Goal: Task Accomplishment & Management: Manage account settings

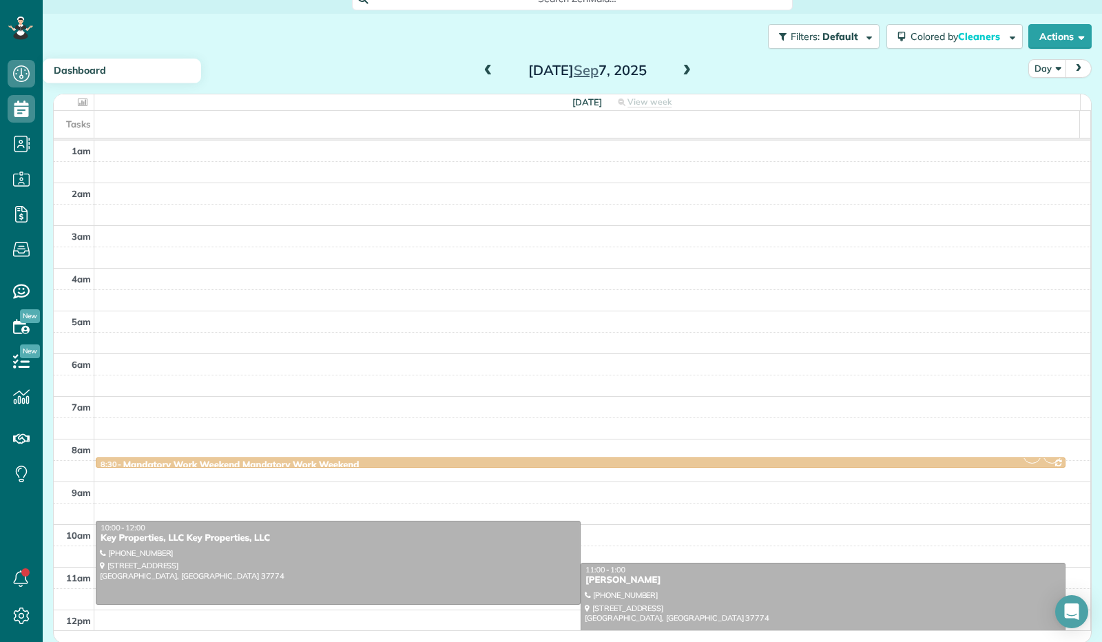
scroll to position [254, 0]
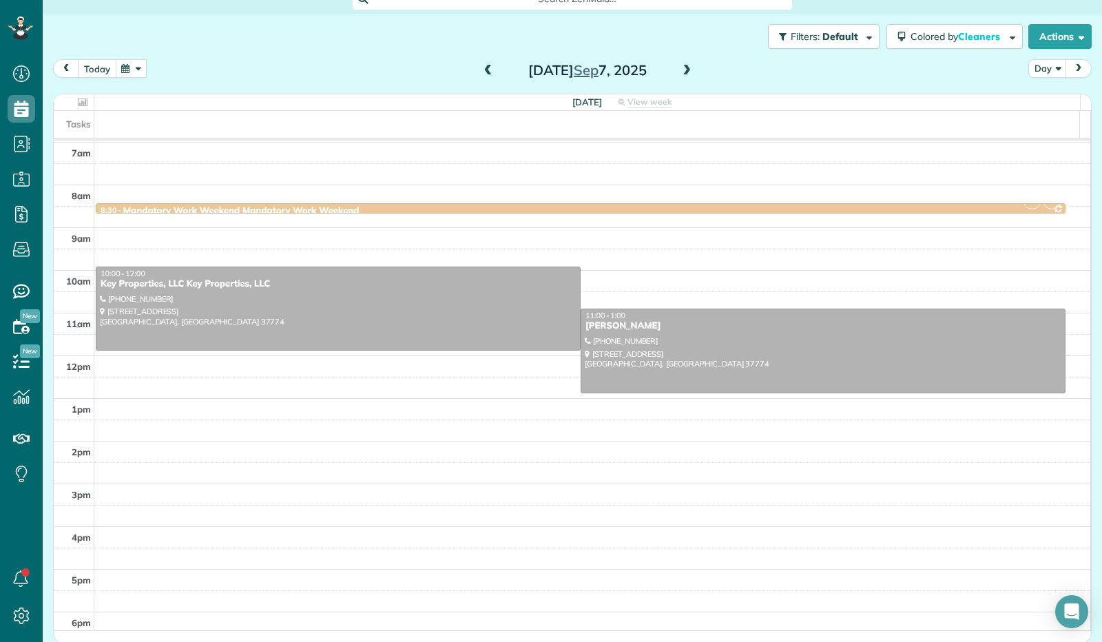
click at [102, 68] on button "today" at bounding box center [97, 68] width 39 height 19
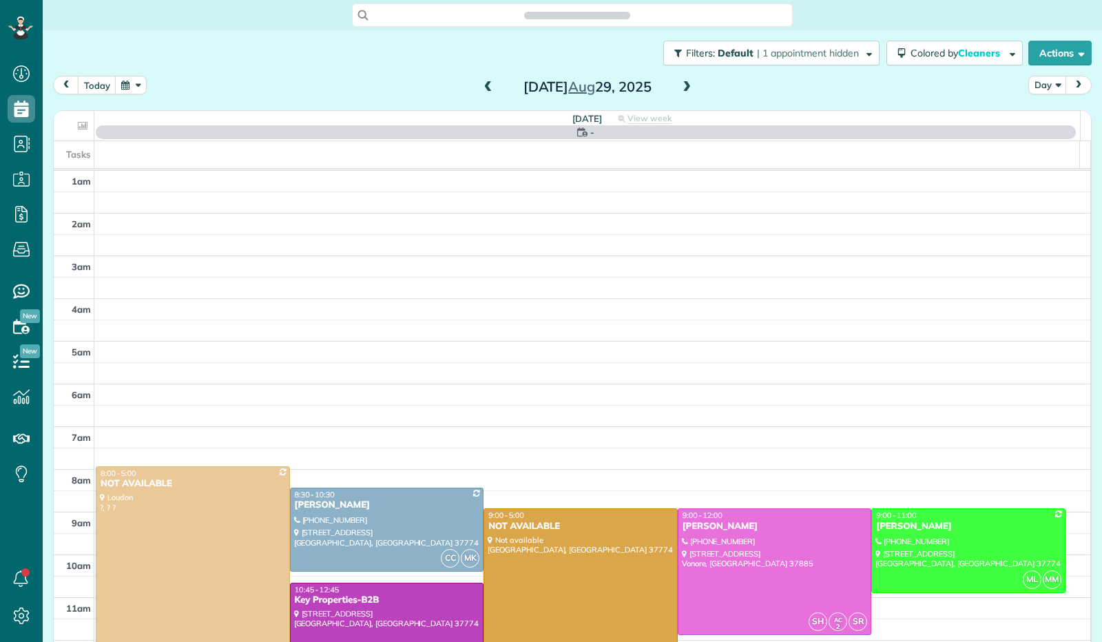
scroll to position [254, 0]
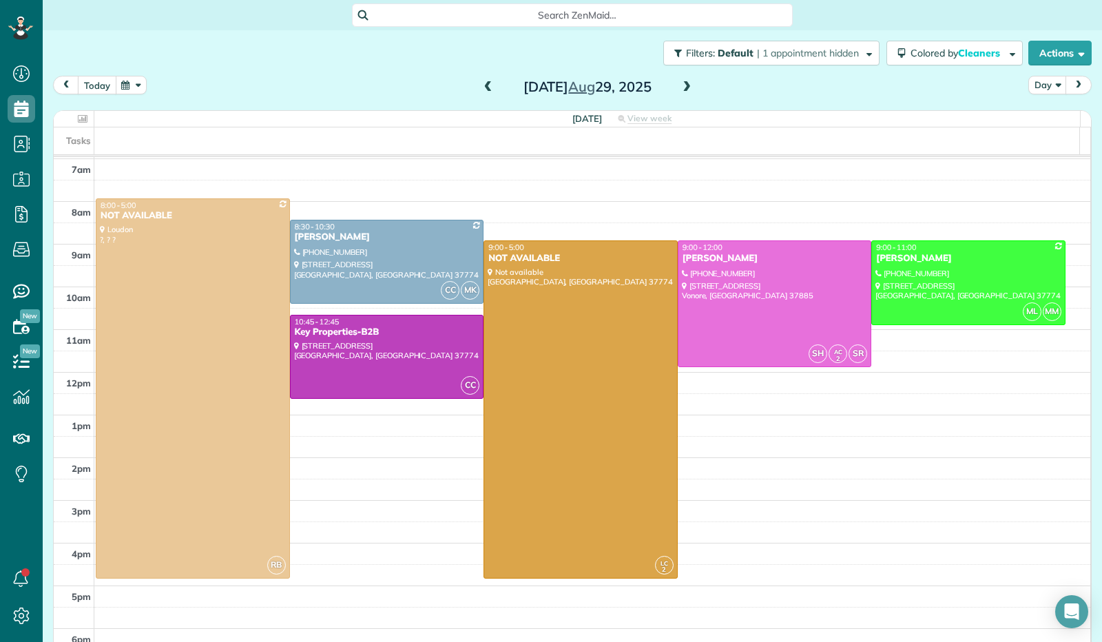
click at [99, 87] on button "today" at bounding box center [97, 85] width 39 height 19
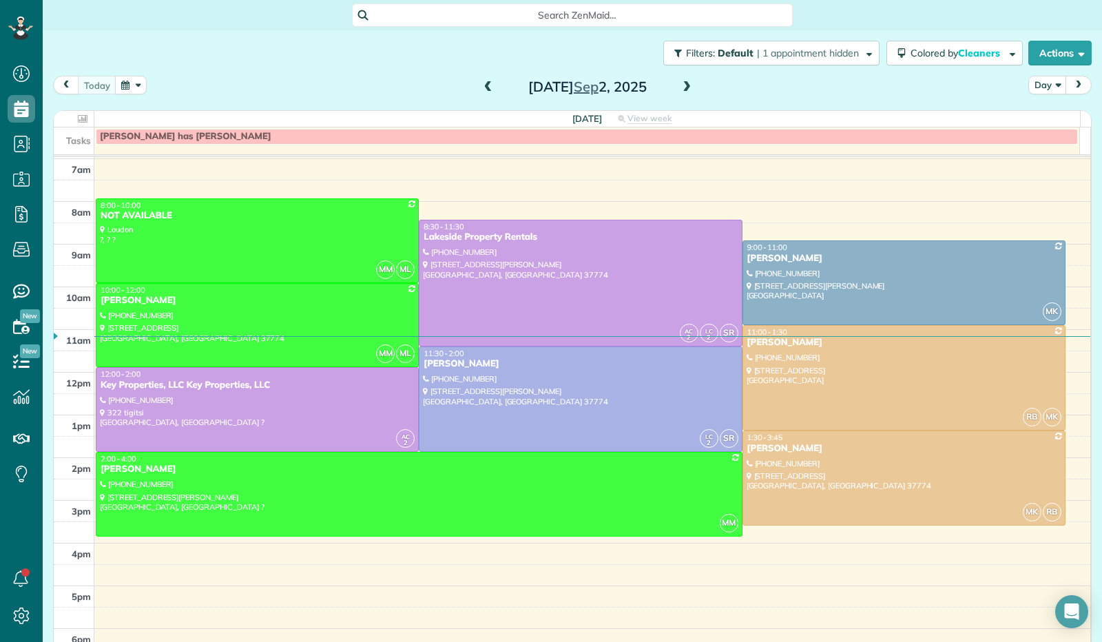
click at [679, 81] on span at bounding box center [686, 87] width 15 height 21
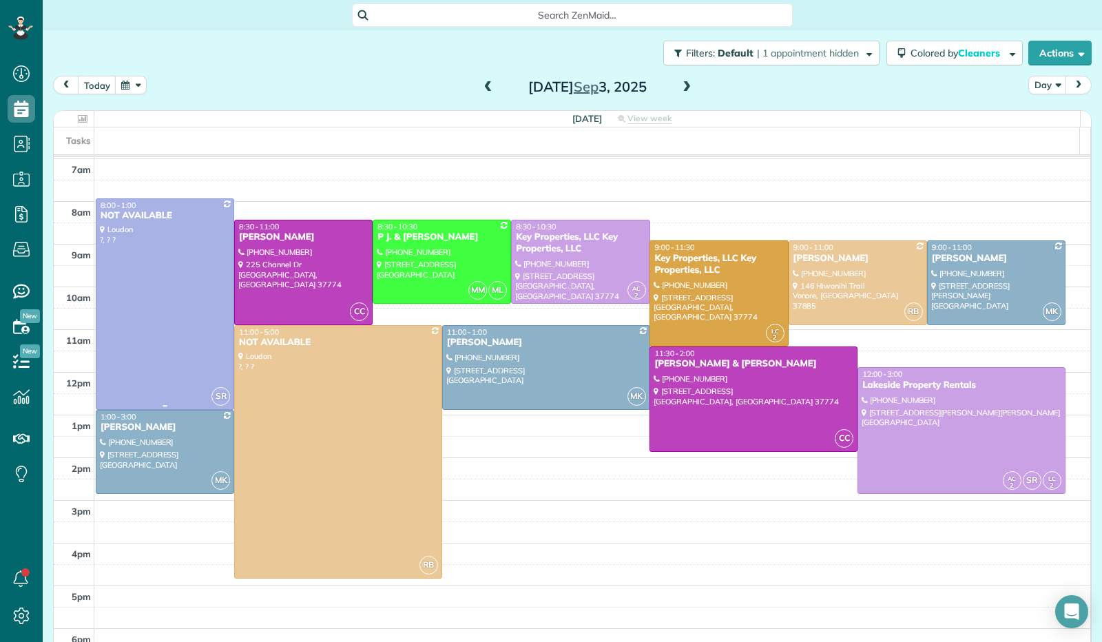
click at [190, 359] on div at bounding box center [164, 304] width 137 height 210
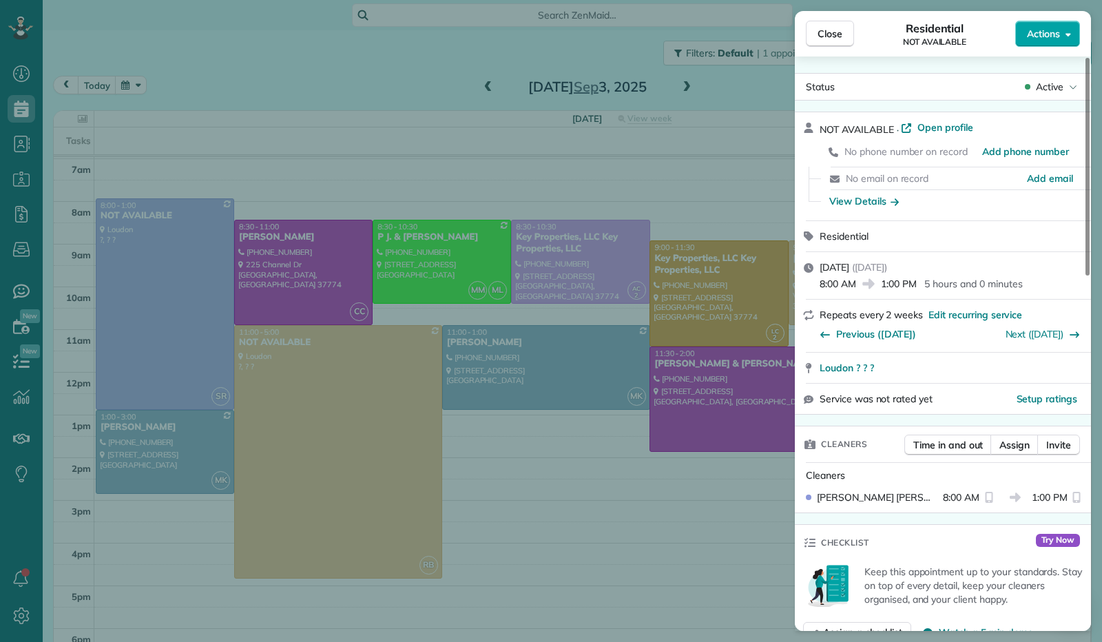
click at [1070, 39] on button "Actions" at bounding box center [1047, 34] width 65 height 26
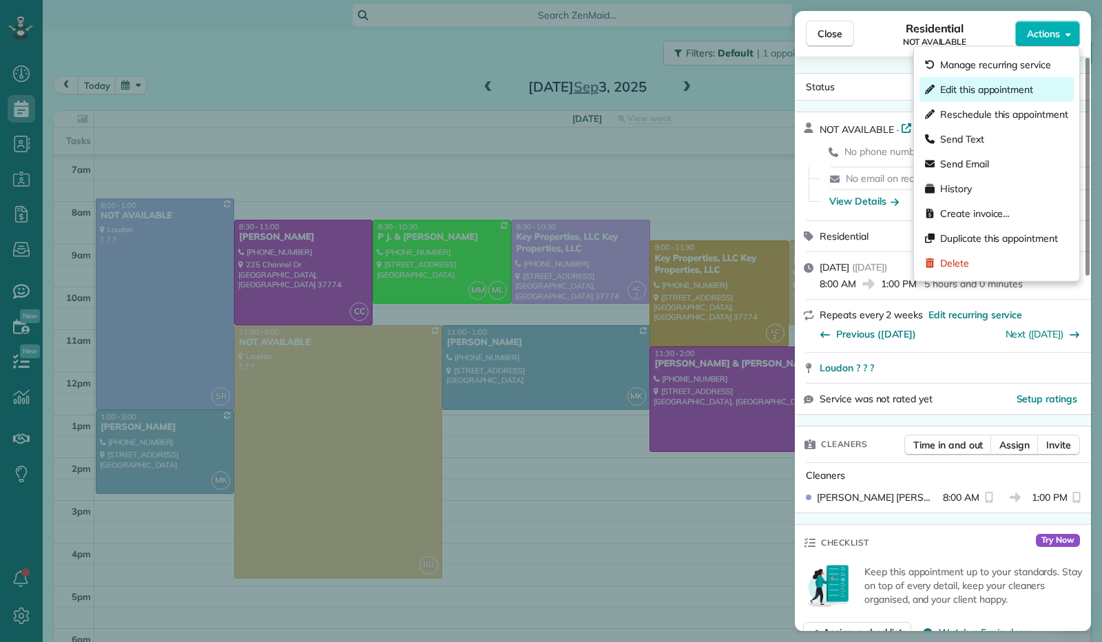
click at [1031, 89] on span "Edit this appointment" at bounding box center [986, 90] width 93 height 14
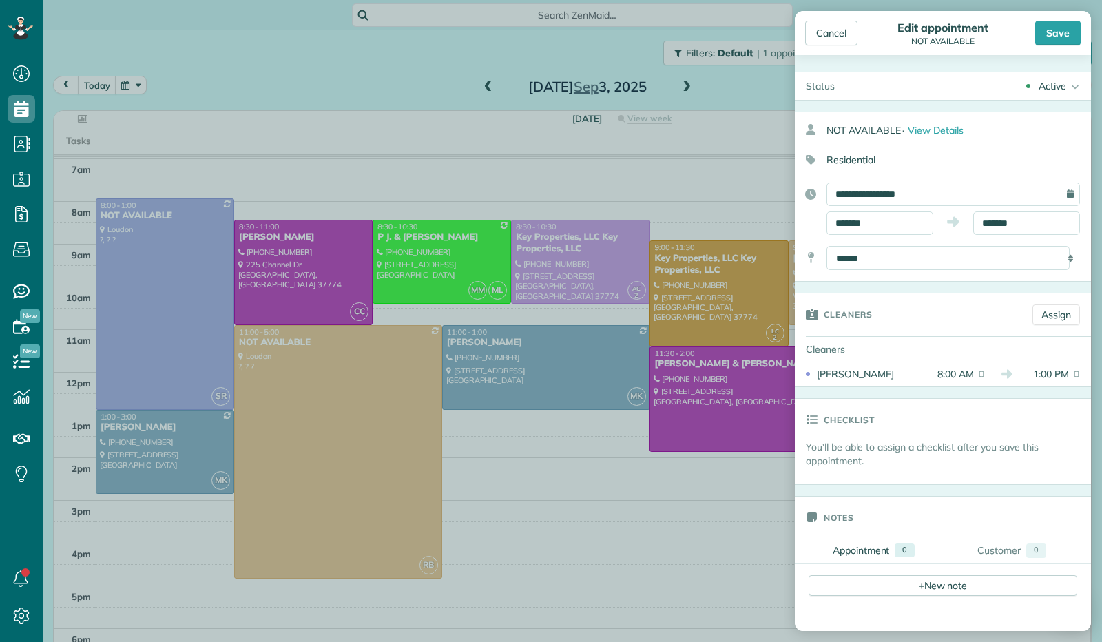
click at [1007, 235] on div "**********" at bounding box center [943, 197] width 296 height 170
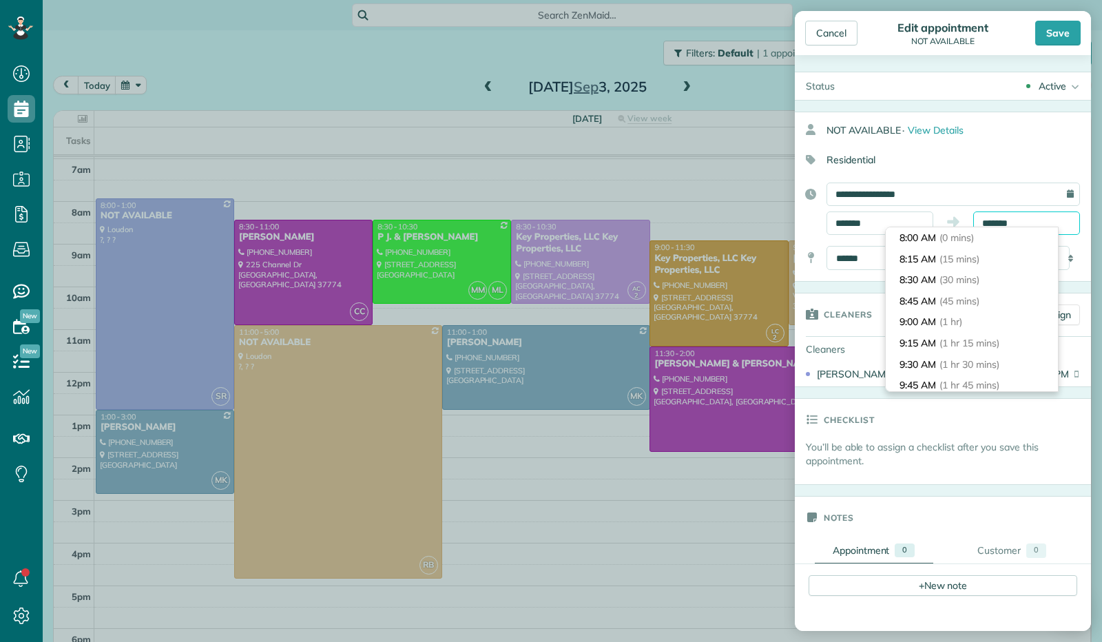
click at [1009, 230] on body "Dashboard Scheduling Calendar View List View Dispatch View - Weekly scheduling …" at bounding box center [551, 321] width 1102 height 642
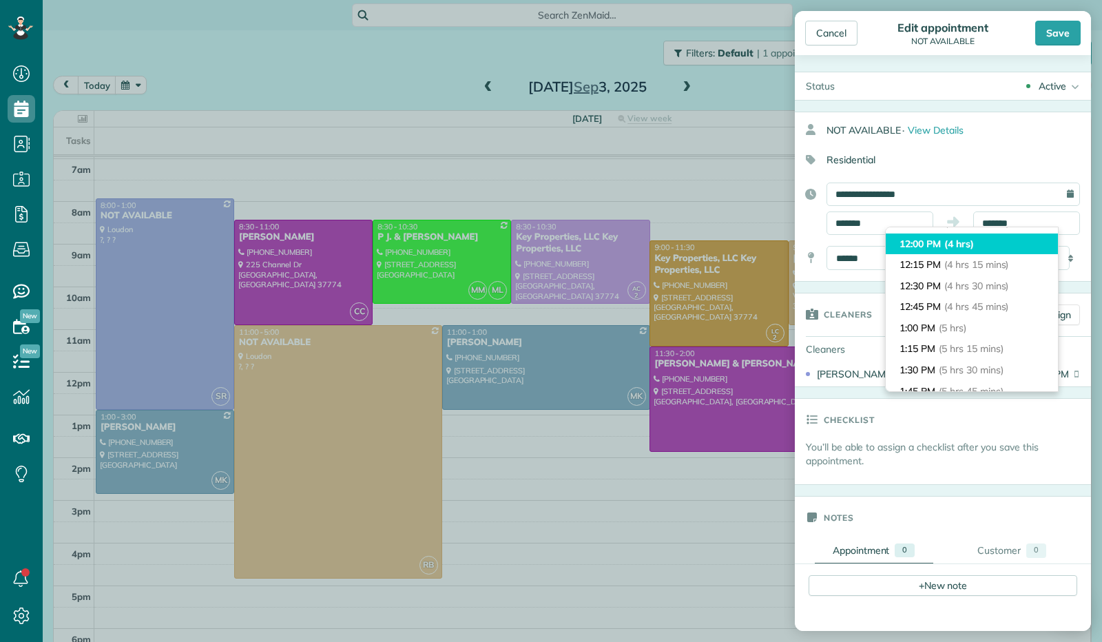
type input "********"
click at [998, 247] on li "12:00 PM (4 hrs)" at bounding box center [971, 243] width 172 height 21
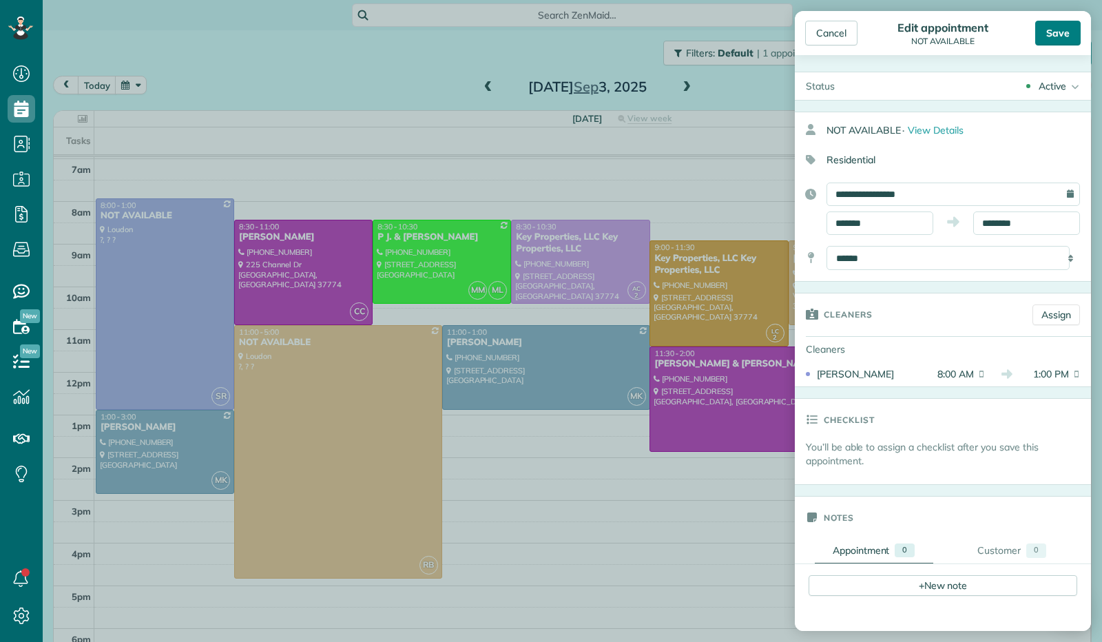
click at [1053, 26] on div "Save" at bounding box center [1057, 33] width 45 height 25
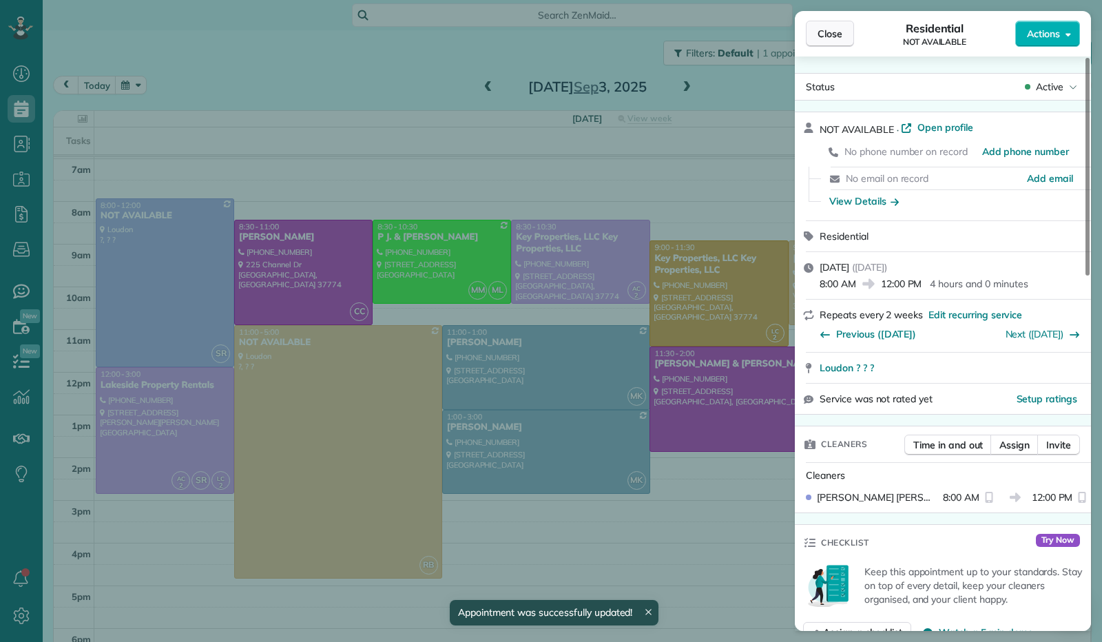
click at [823, 28] on span "Close" at bounding box center [829, 34] width 25 height 14
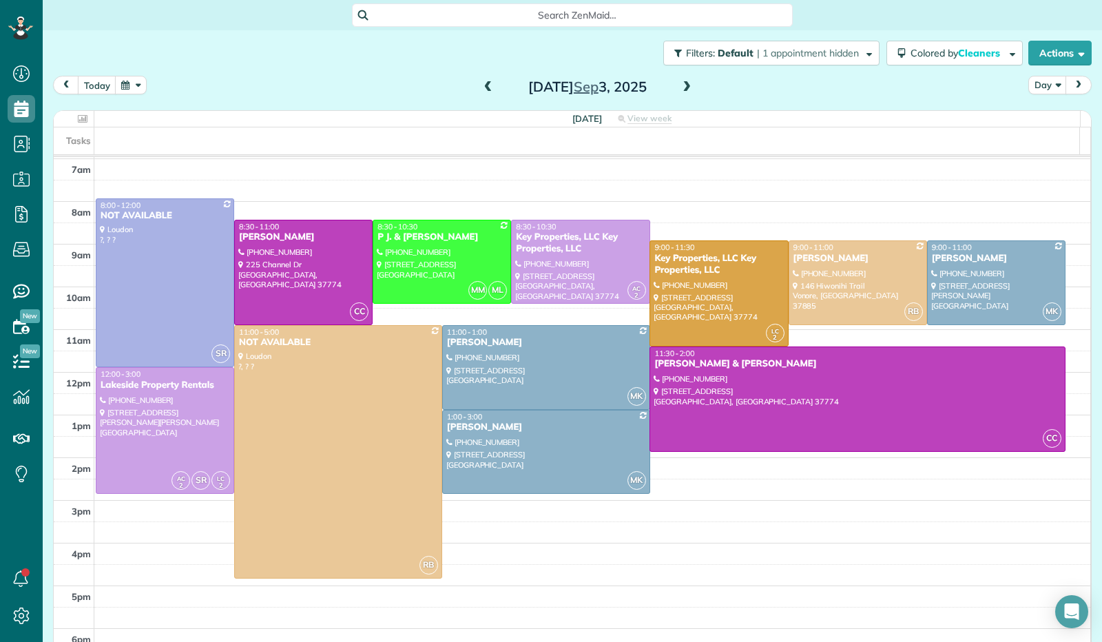
click at [680, 91] on span at bounding box center [686, 87] width 15 height 12
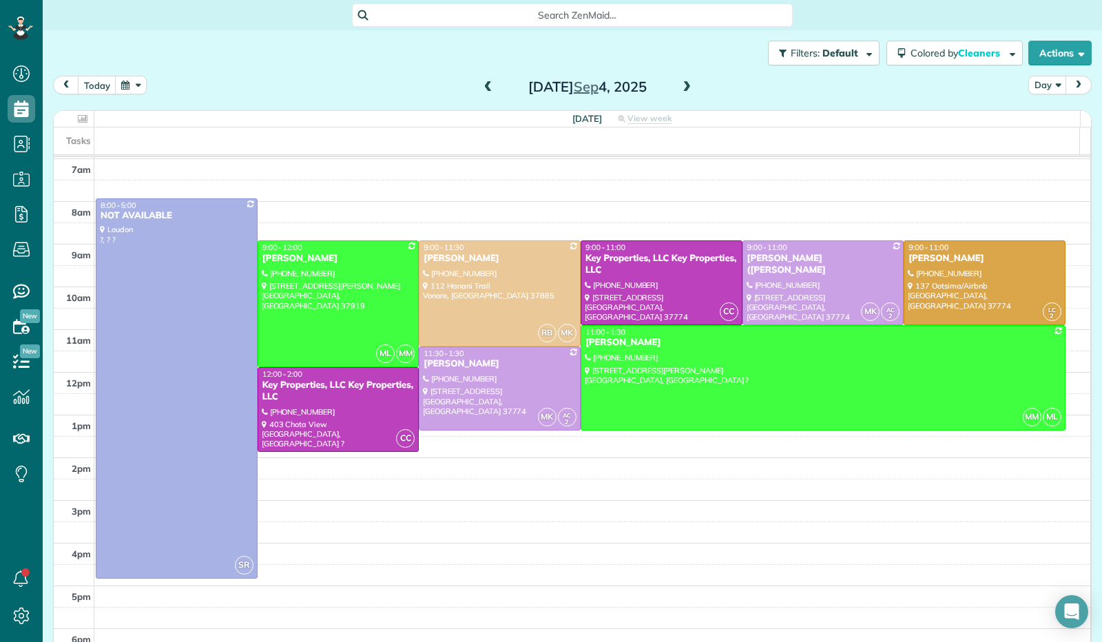
click at [680, 92] on span at bounding box center [686, 87] width 15 height 12
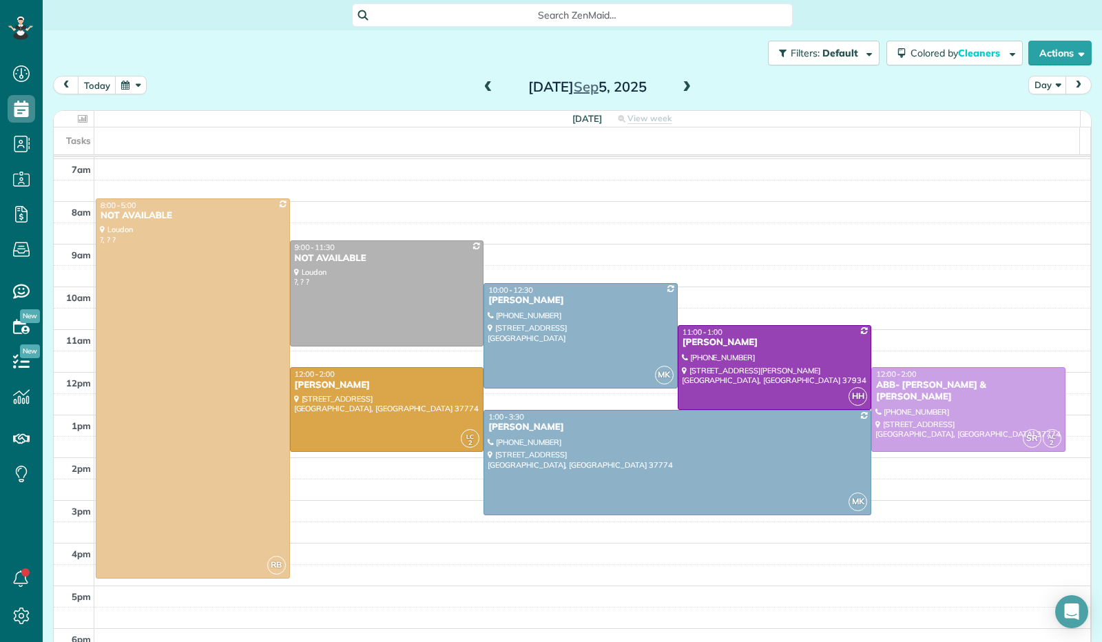
click at [680, 92] on span at bounding box center [686, 87] width 15 height 12
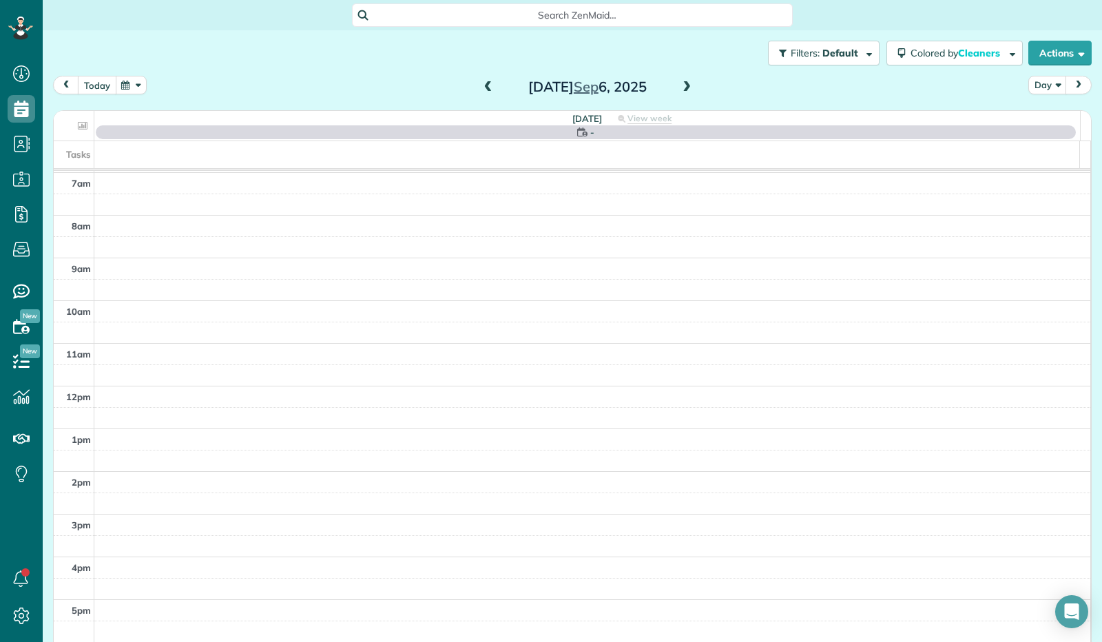
click at [96, 77] on button "today" at bounding box center [97, 85] width 39 height 19
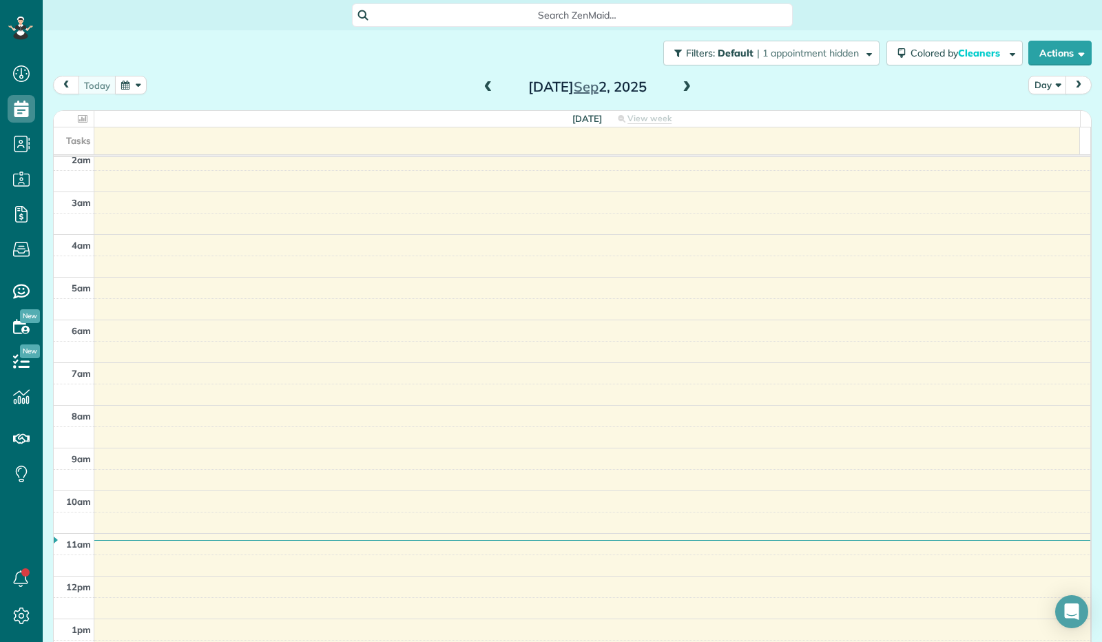
scroll to position [48, 0]
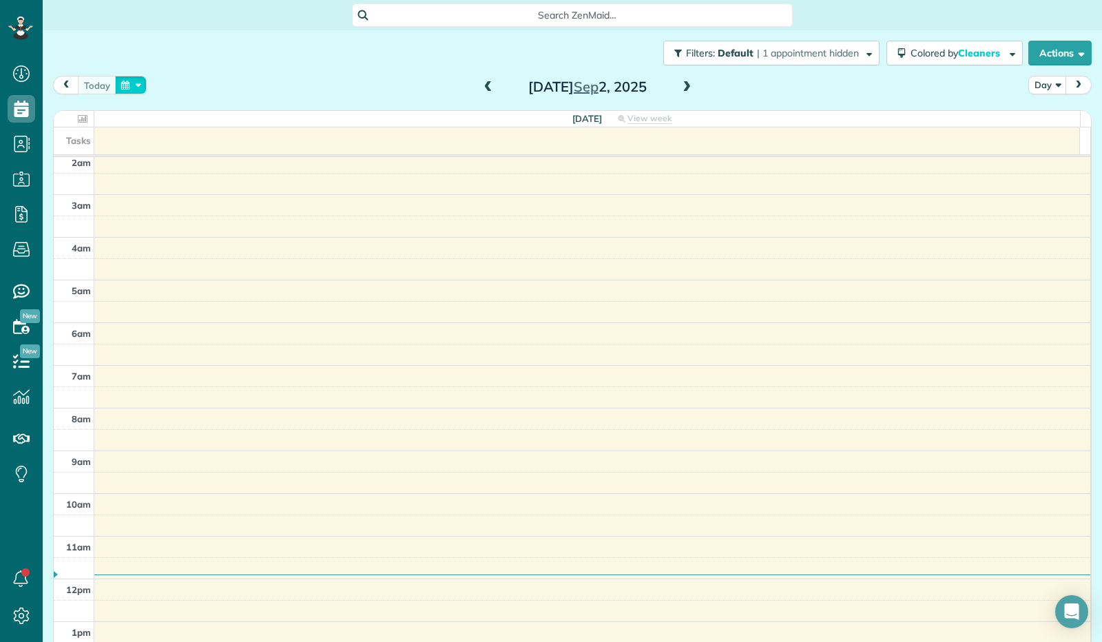
click at [140, 89] on button "button" at bounding box center [131, 85] width 32 height 19
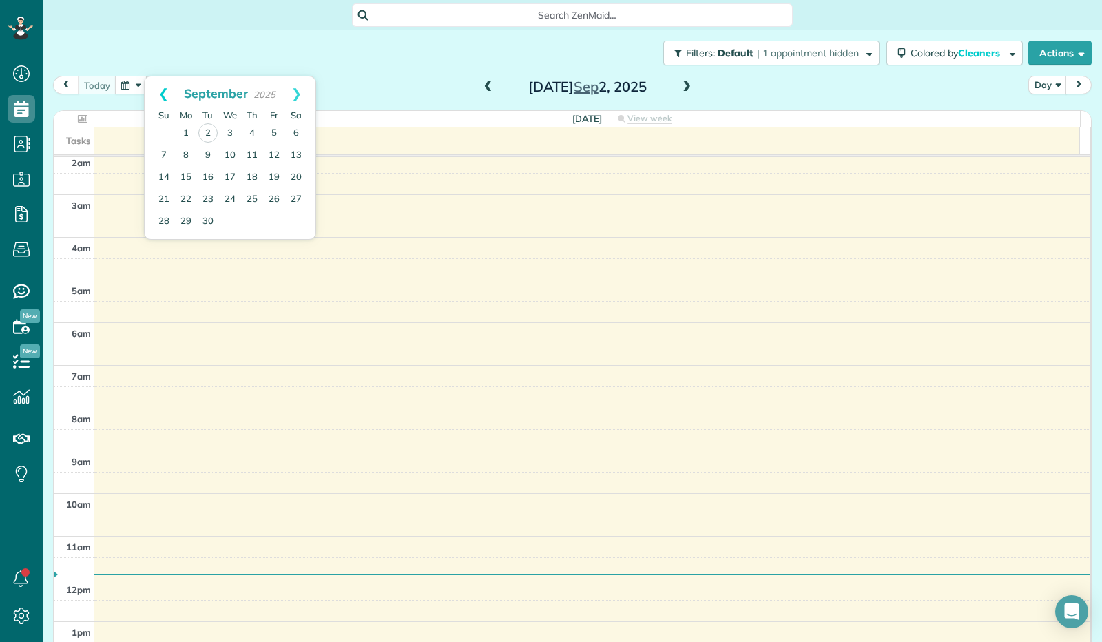
click at [154, 93] on link "Prev" at bounding box center [164, 93] width 38 height 34
click at [181, 28] on div "Search ZenMaid…" at bounding box center [572, 15] width 1059 height 30
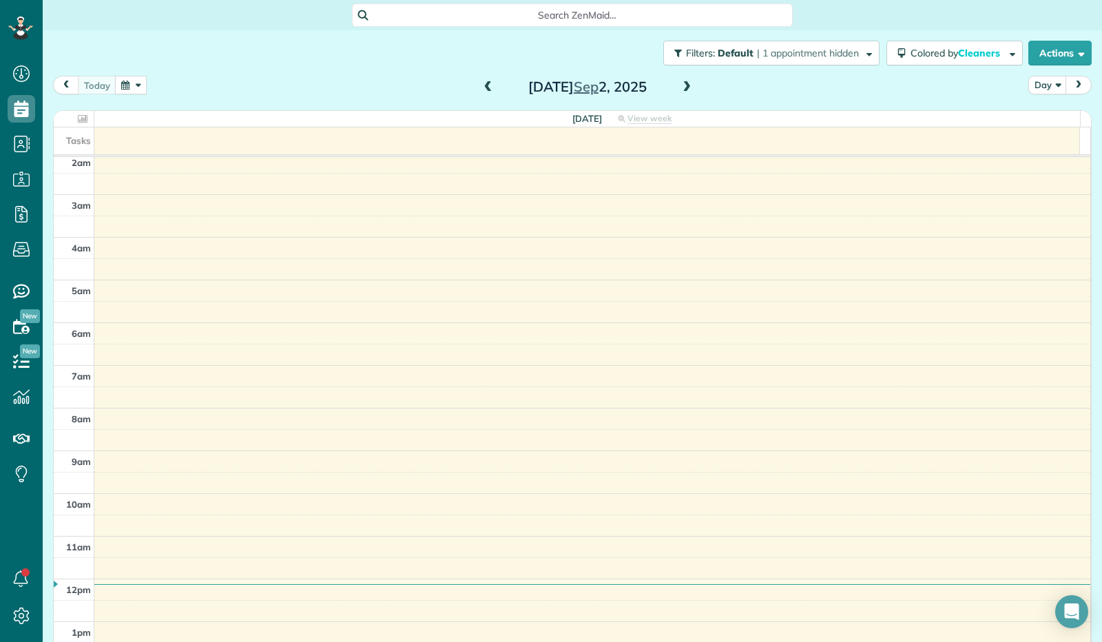
click at [682, 94] on span at bounding box center [686, 87] width 15 height 21
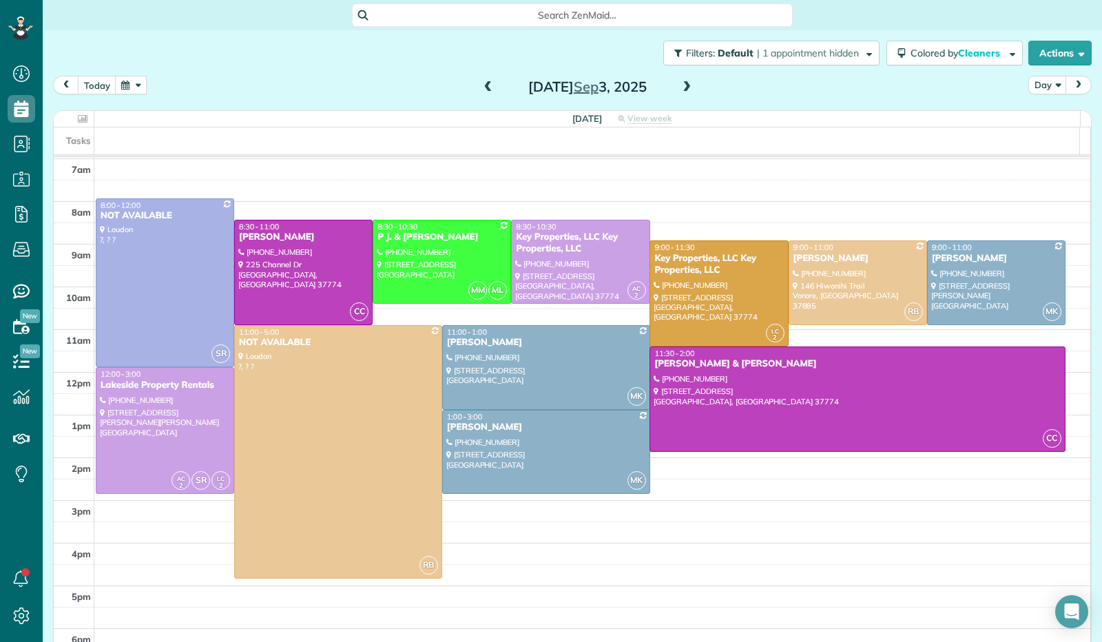
click at [481, 92] on span at bounding box center [488, 87] width 15 height 12
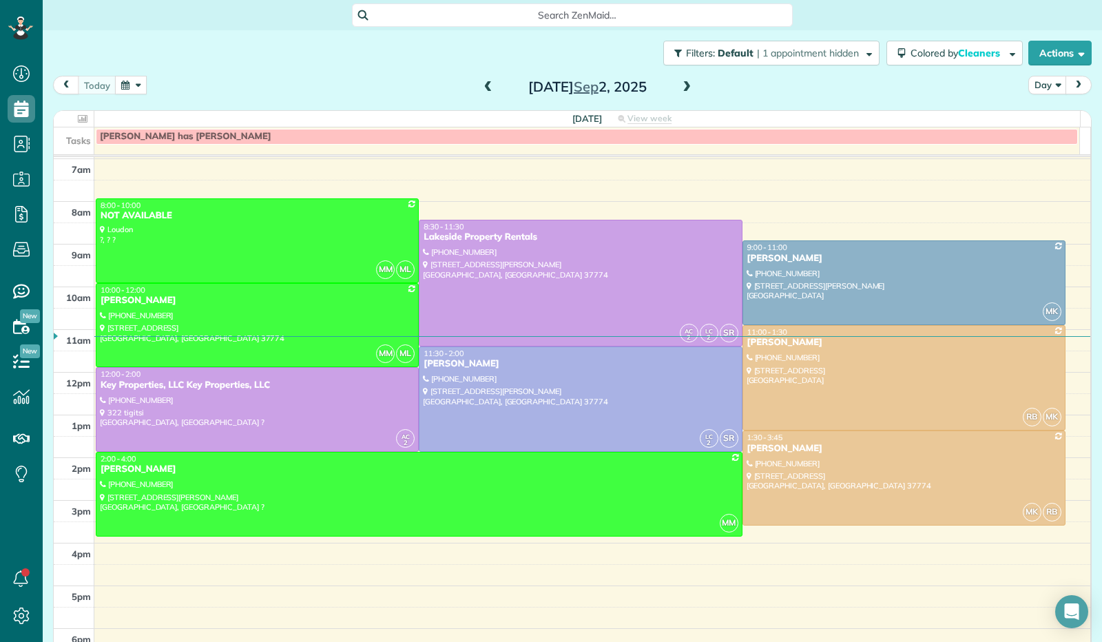
click at [129, 87] on button "button" at bounding box center [131, 85] width 32 height 19
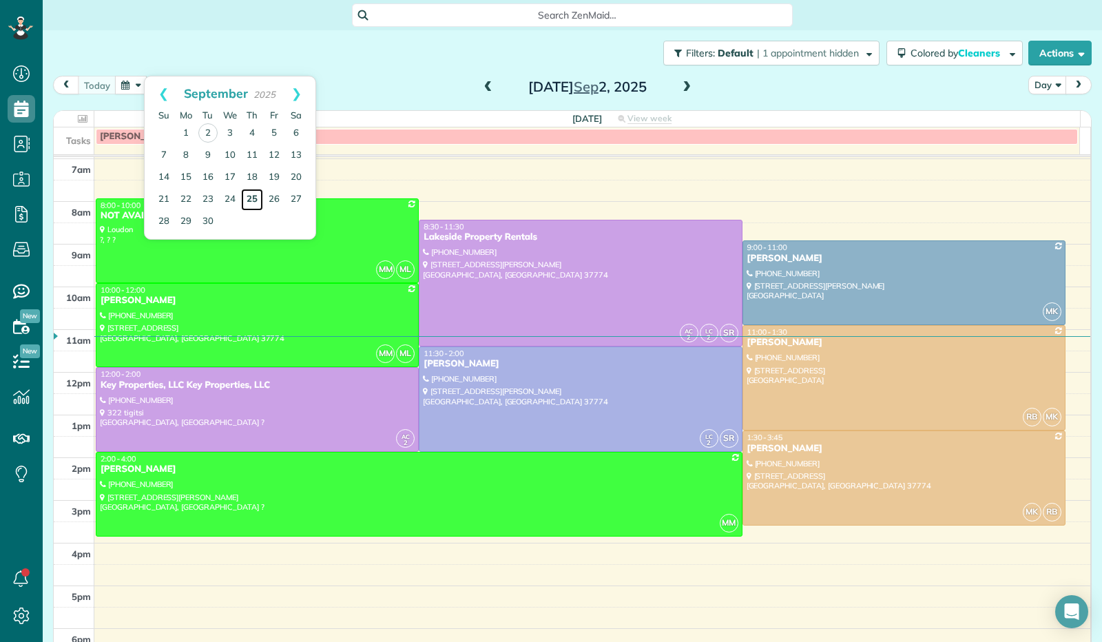
click at [256, 199] on link "25" at bounding box center [252, 200] width 22 height 22
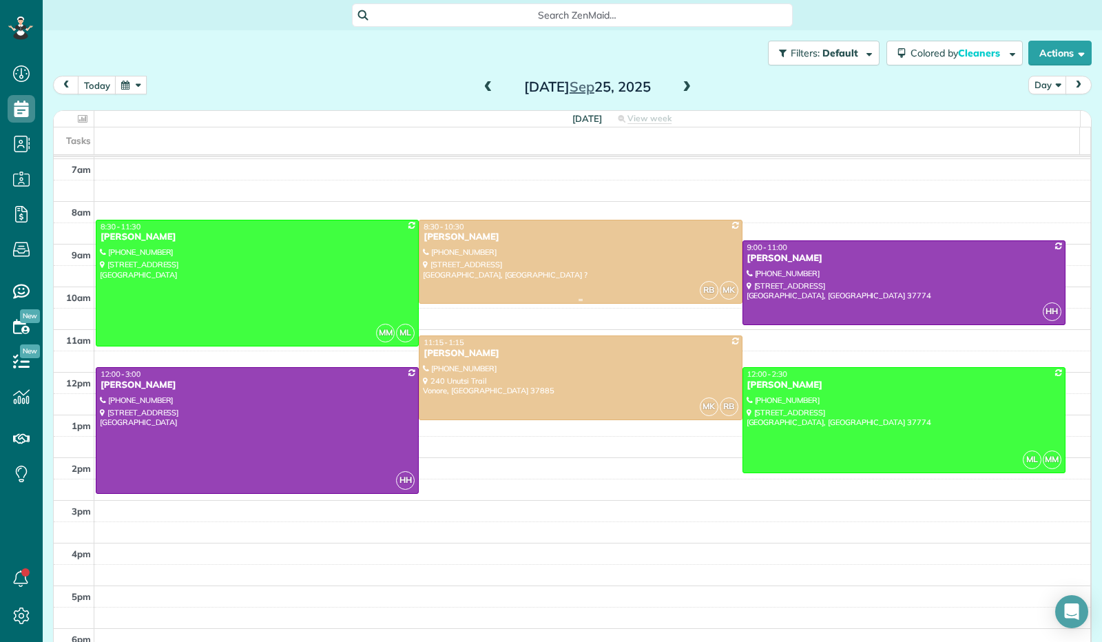
click at [570, 246] on div at bounding box center [580, 261] width 322 height 83
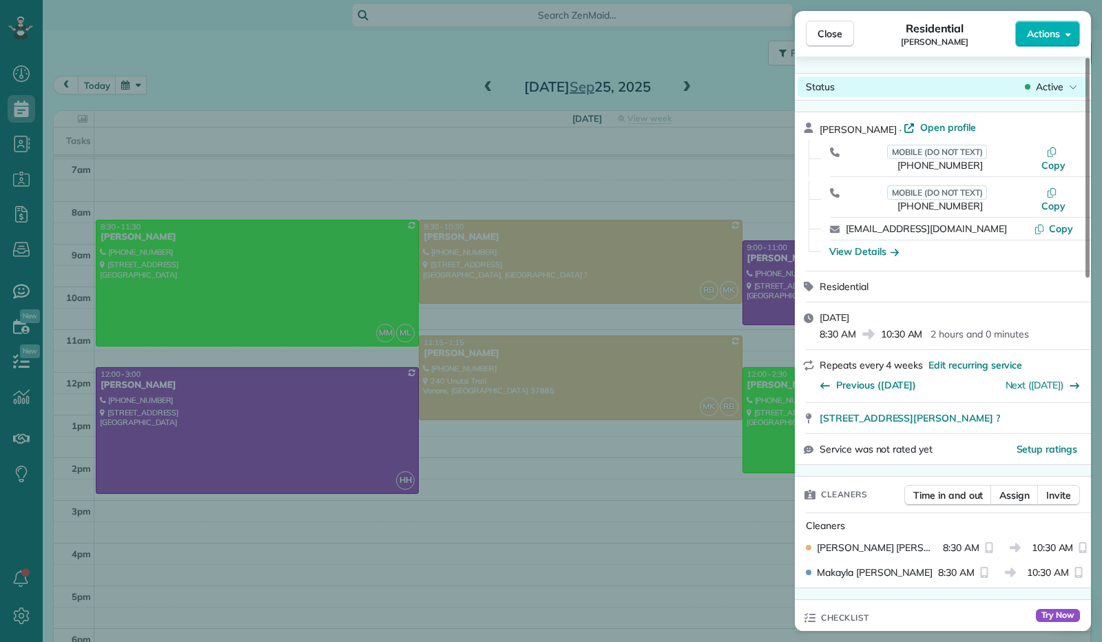
click at [1080, 89] on div "Status Active" at bounding box center [942, 86] width 291 height 21
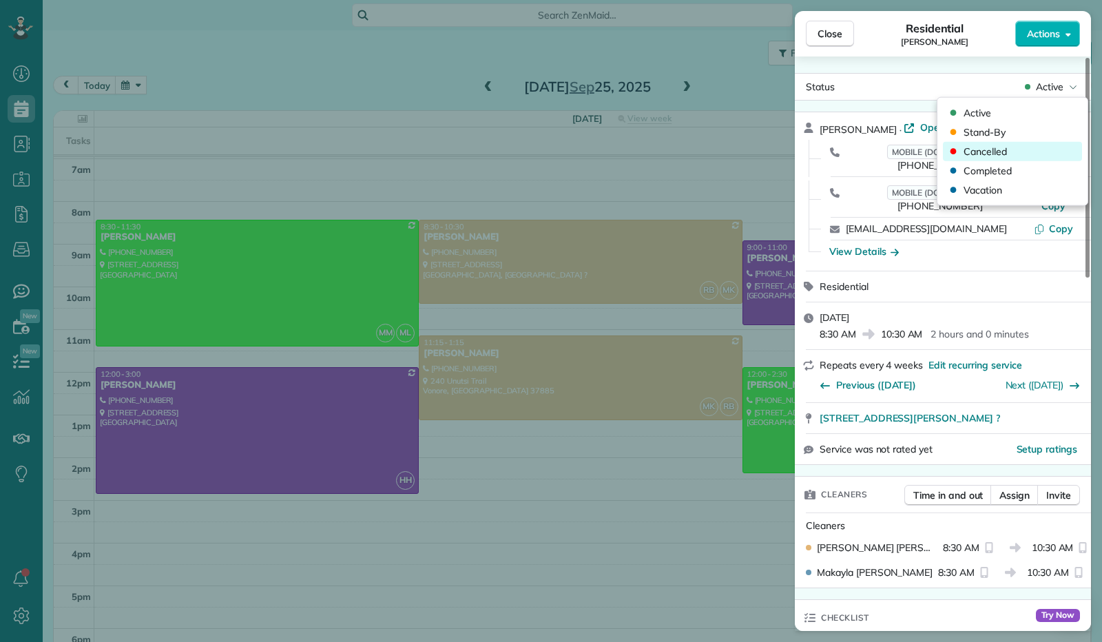
click at [1012, 149] on div "Cancelled" at bounding box center [1012, 151] width 139 height 19
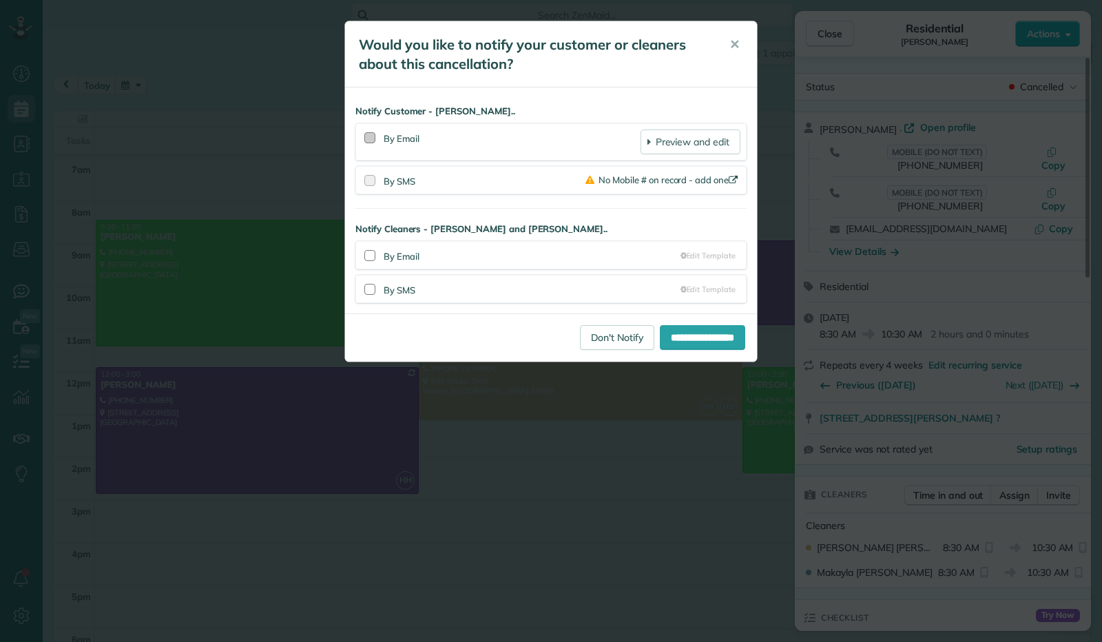
click at [369, 135] on div at bounding box center [369, 137] width 11 height 11
click at [687, 344] on input "**********" at bounding box center [702, 337] width 85 height 25
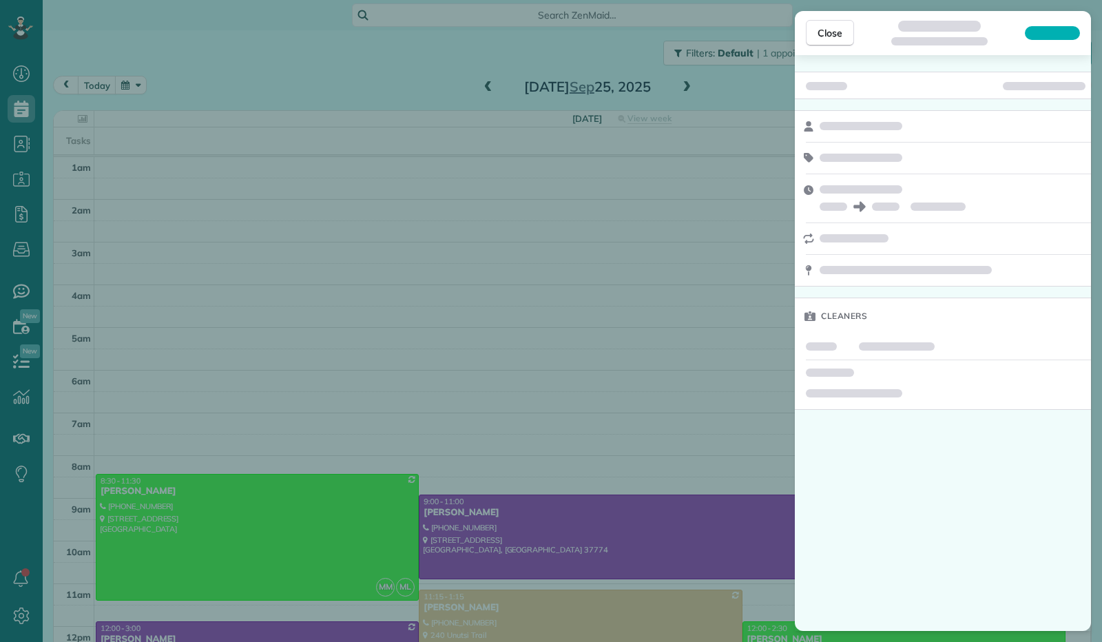
scroll to position [254, 0]
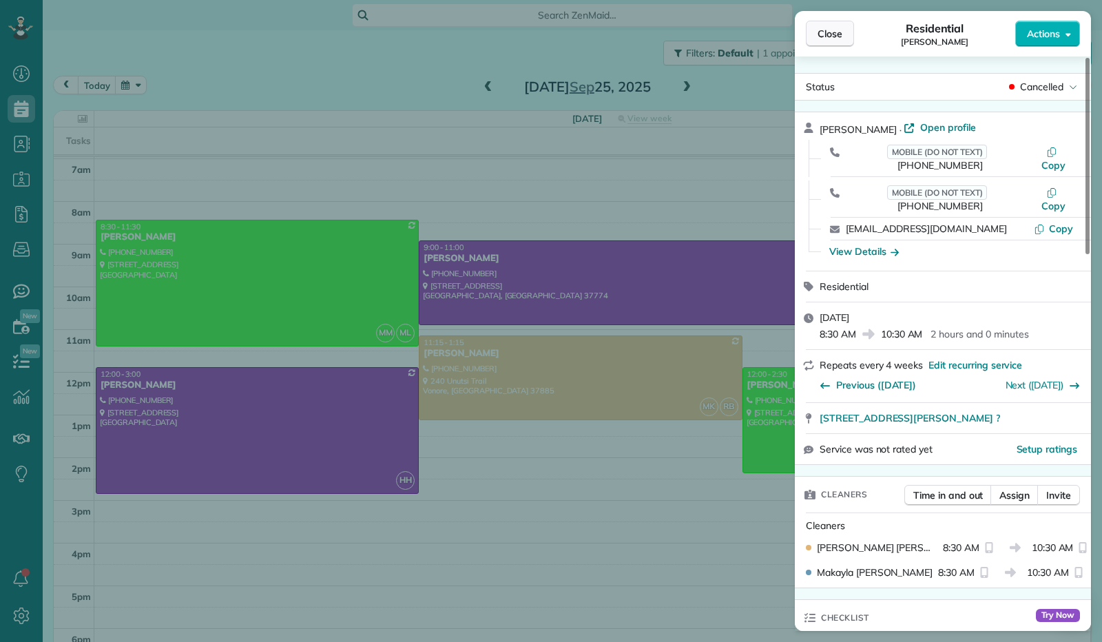
click at [827, 41] on button "Close" at bounding box center [830, 34] width 48 height 26
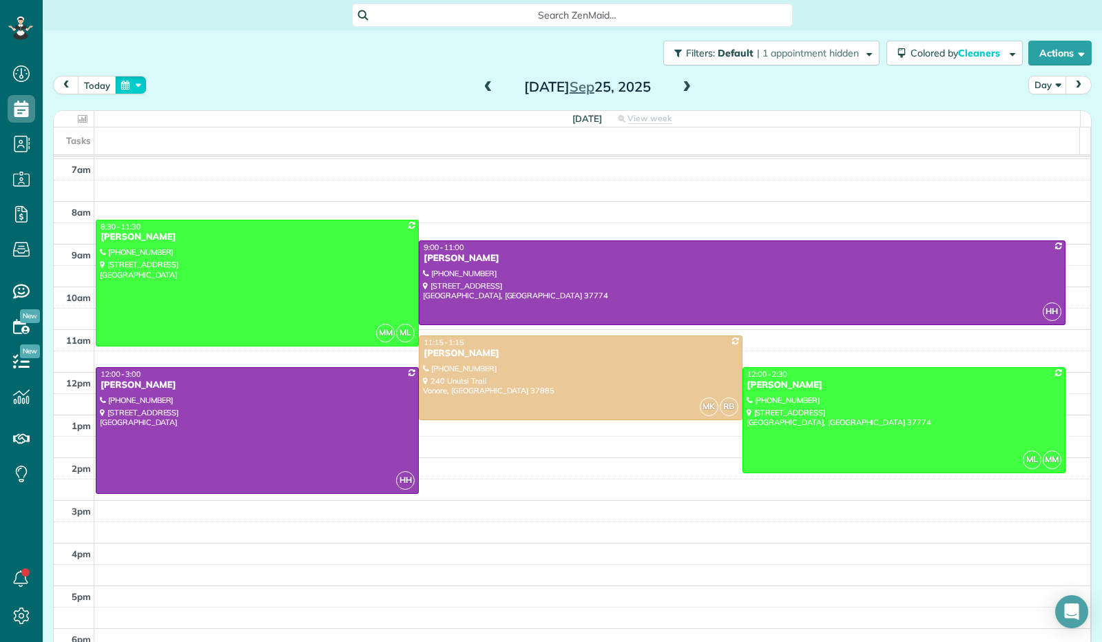
click at [139, 88] on button "button" at bounding box center [131, 85] width 32 height 19
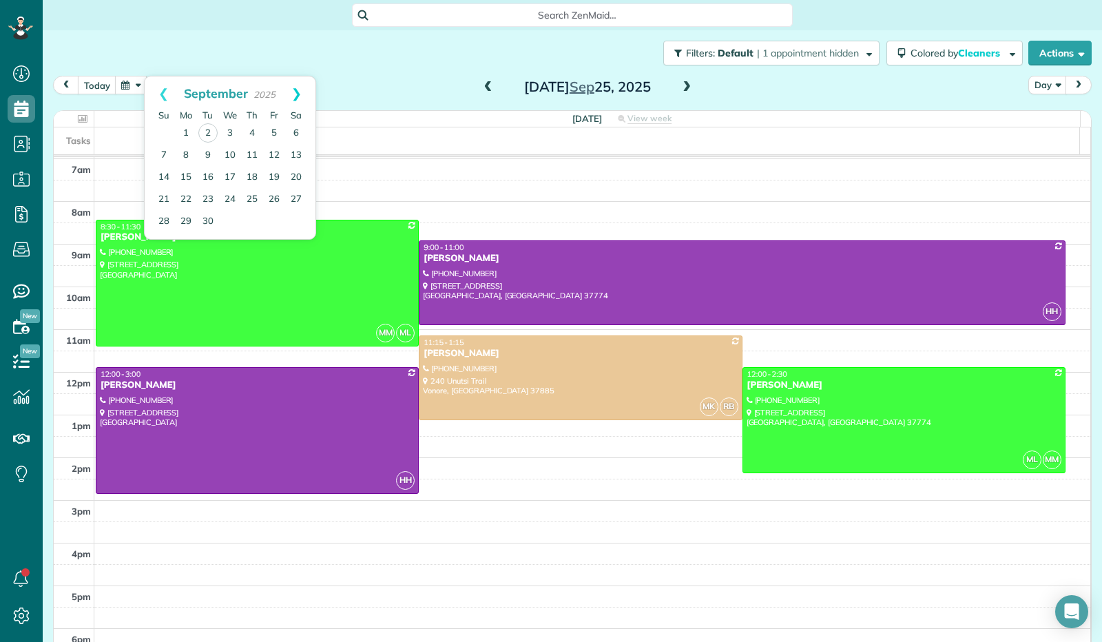
click at [297, 92] on link "Next" at bounding box center [296, 93] width 38 height 34
click at [248, 196] on link "23" at bounding box center [252, 199] width 22 height 22
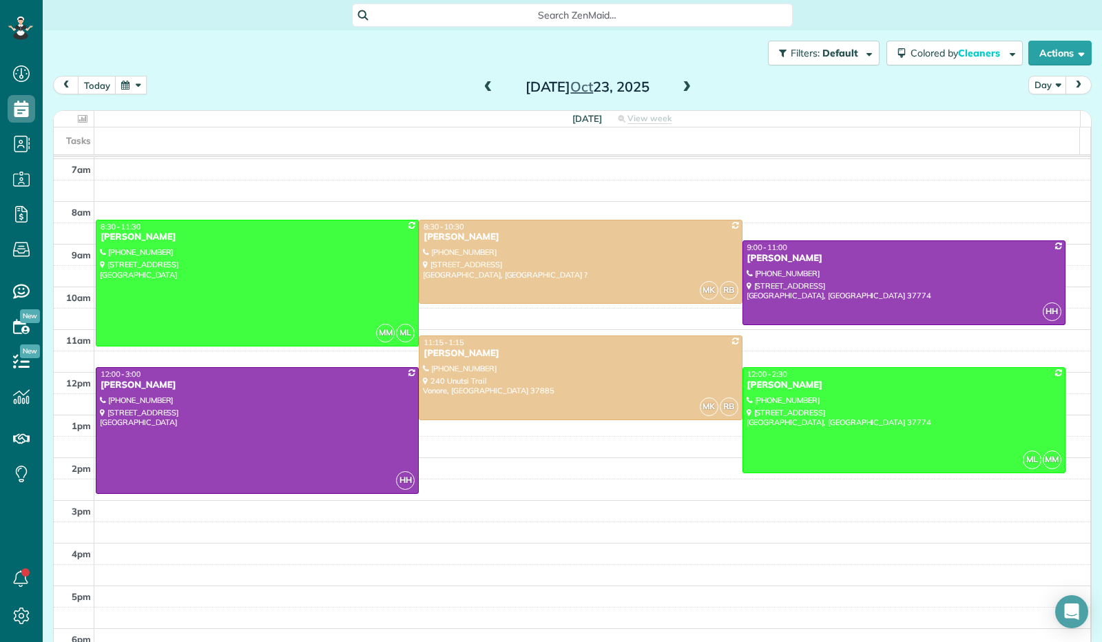
click at [138, 81] on button "button" at bounding box center [131, 85] width 32 height 19
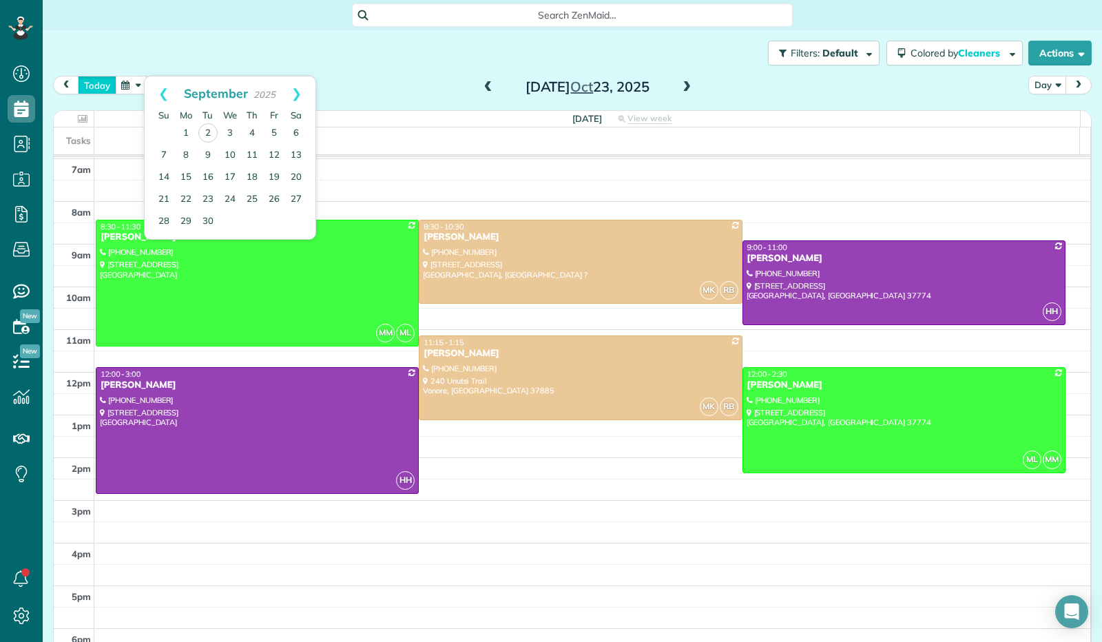
click at [98, 88] on button "today" at bounding box center [97, 85] width 39 height 19
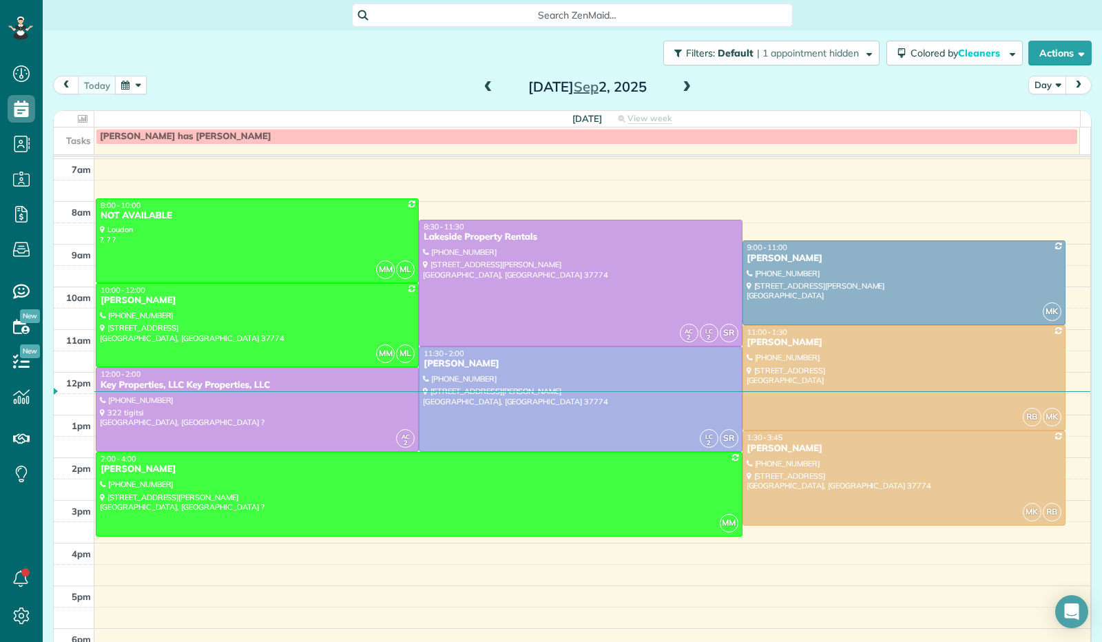
click at [682, 88] on span at bounding box center [686, 87] width 15 height 12
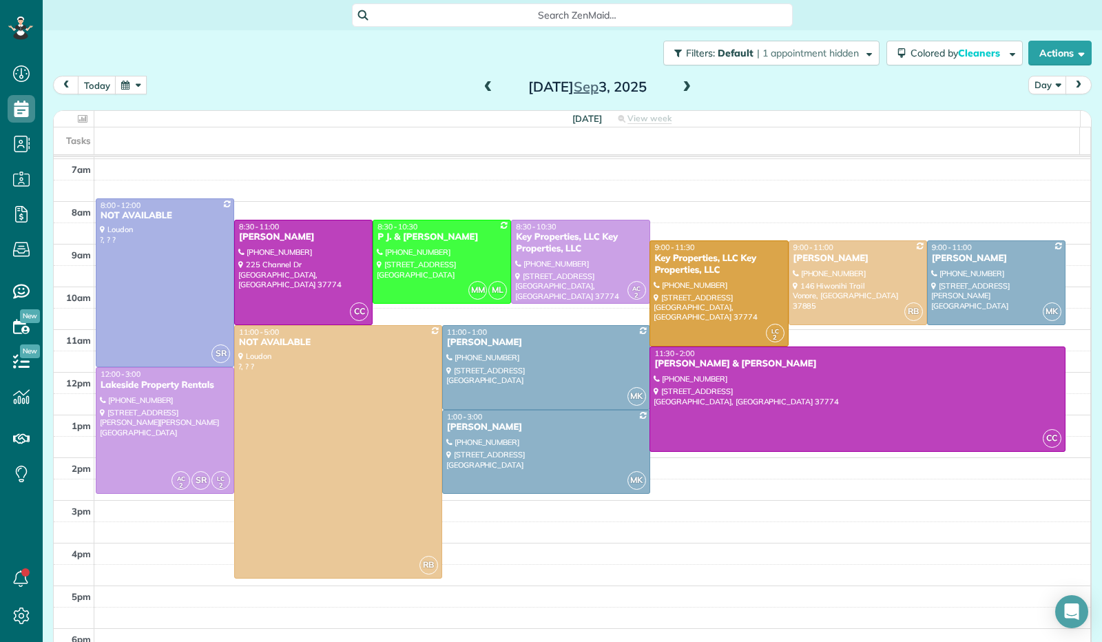
click at [682, 87] on span at bounding box center [686, 87] width 15 height 12
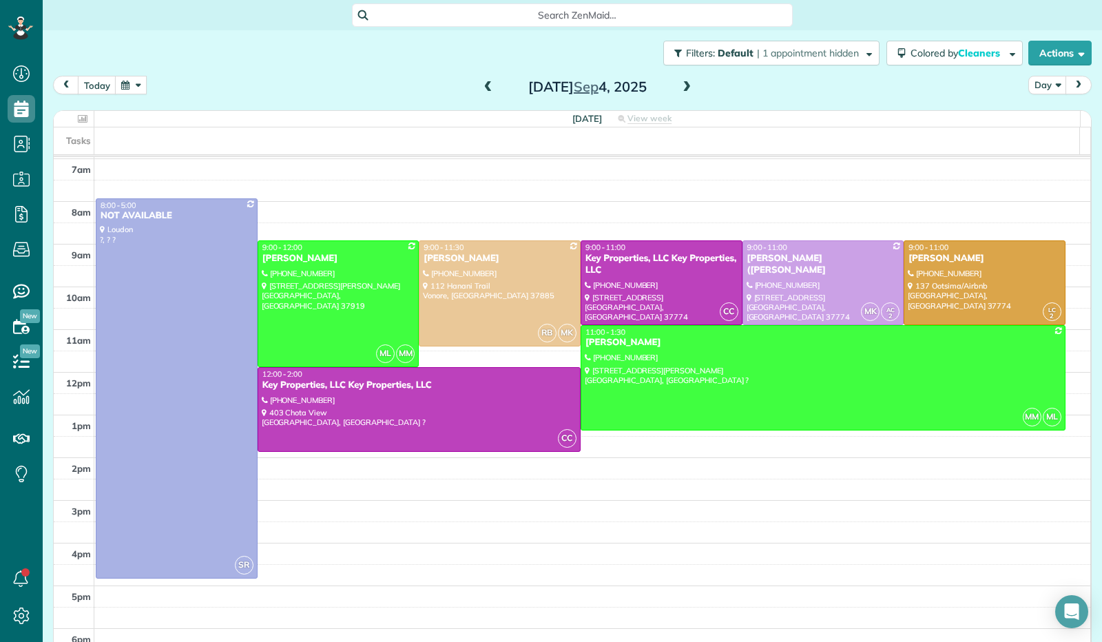
click at [682, 87] on span at bounding box center [686, 87] width 15 height 12
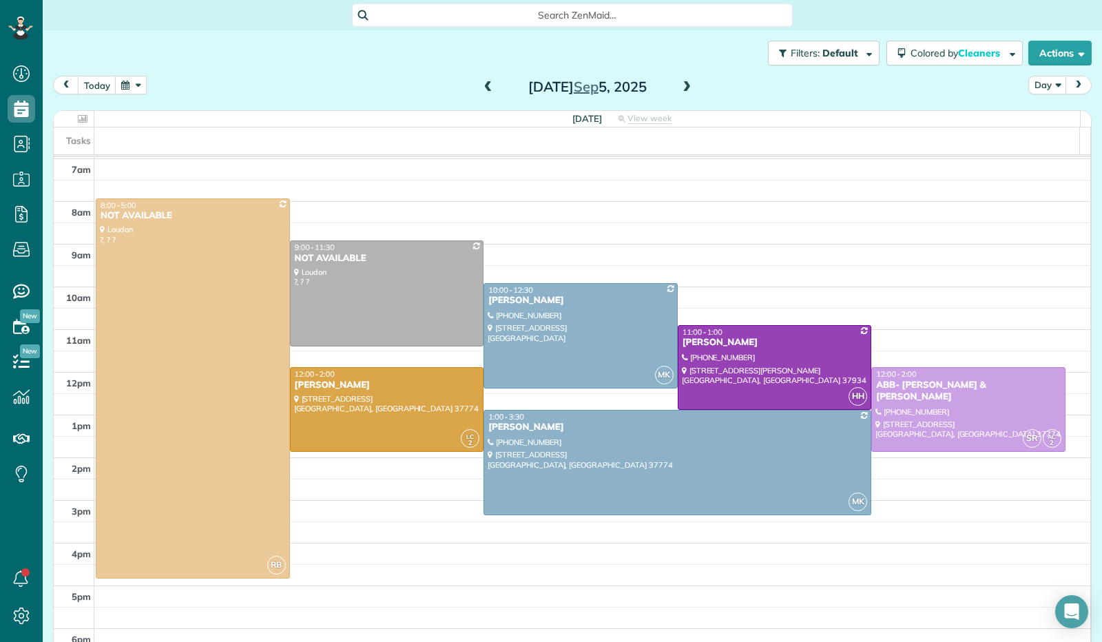
click at [682, 87] on span at bounding box center [686, 87] width 15 height 12
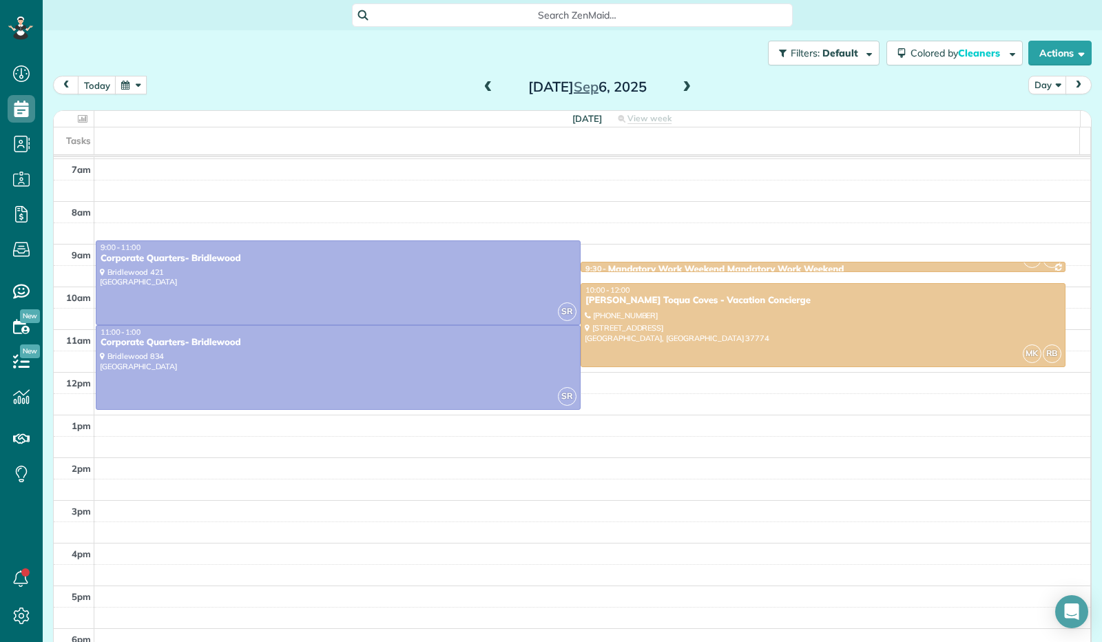
click at [682, 87] on span at bounding box center [686, 87] width 15 height 12
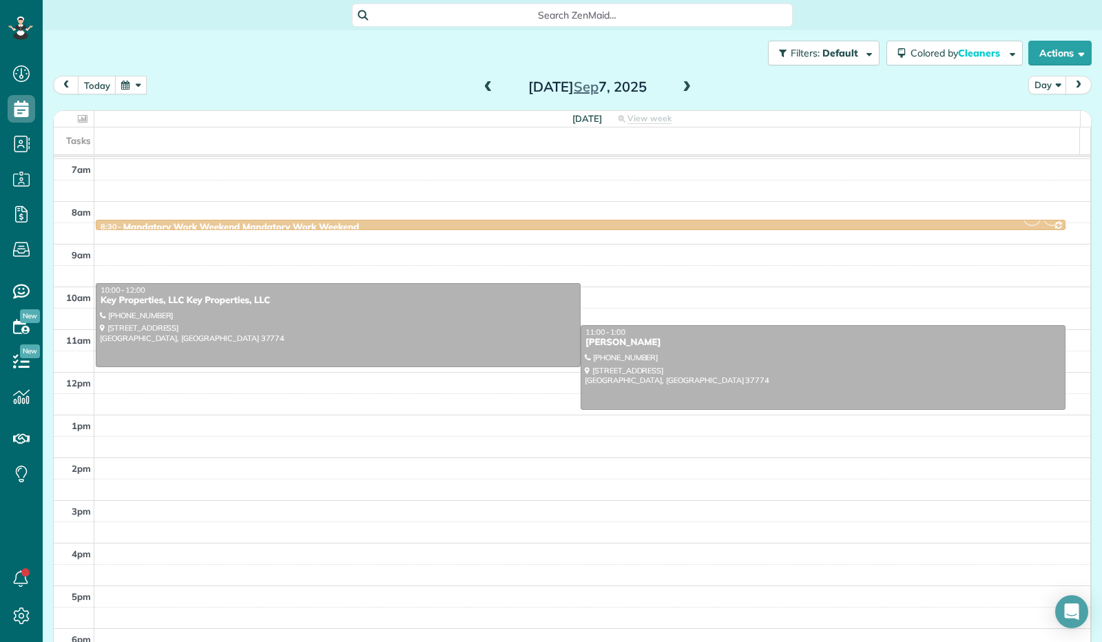
click at [682, 87] on span at bounding box center [686, 87] width 15 height 12
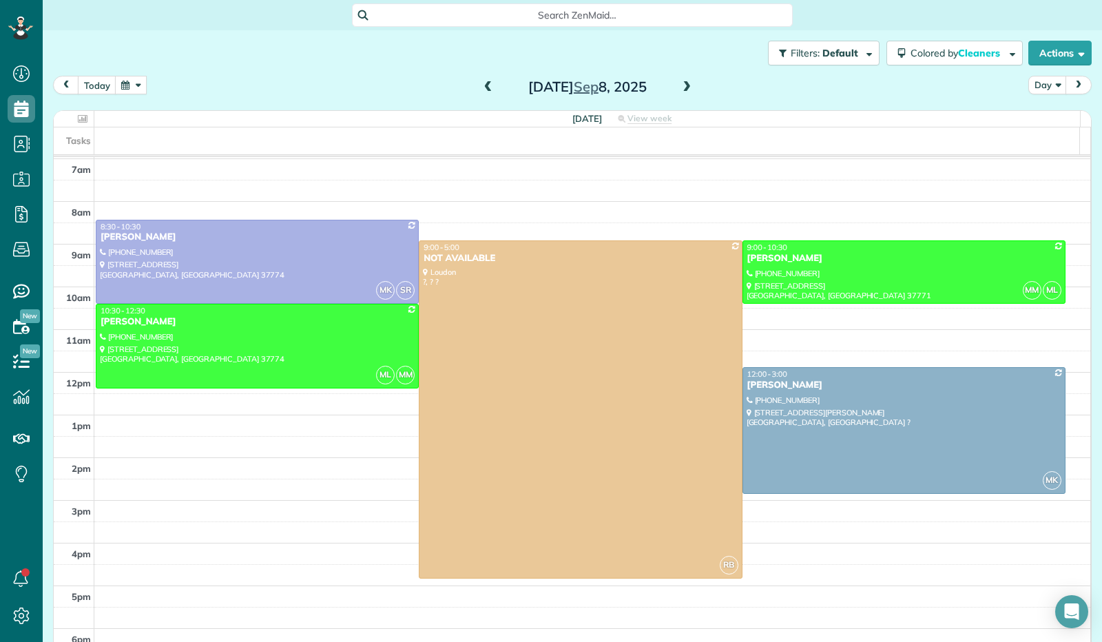
click at [682, 88] on span at bounding box center [686, 87] width 15 height 12
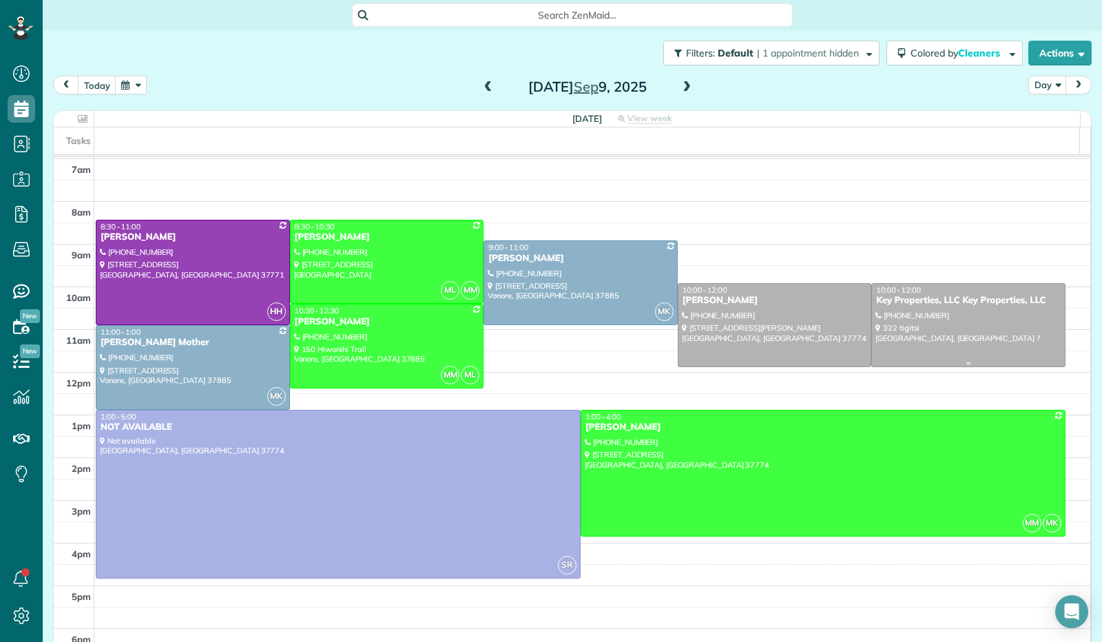
click at [915, 330] on div at bounding box center [968, 325] width 193 height 83
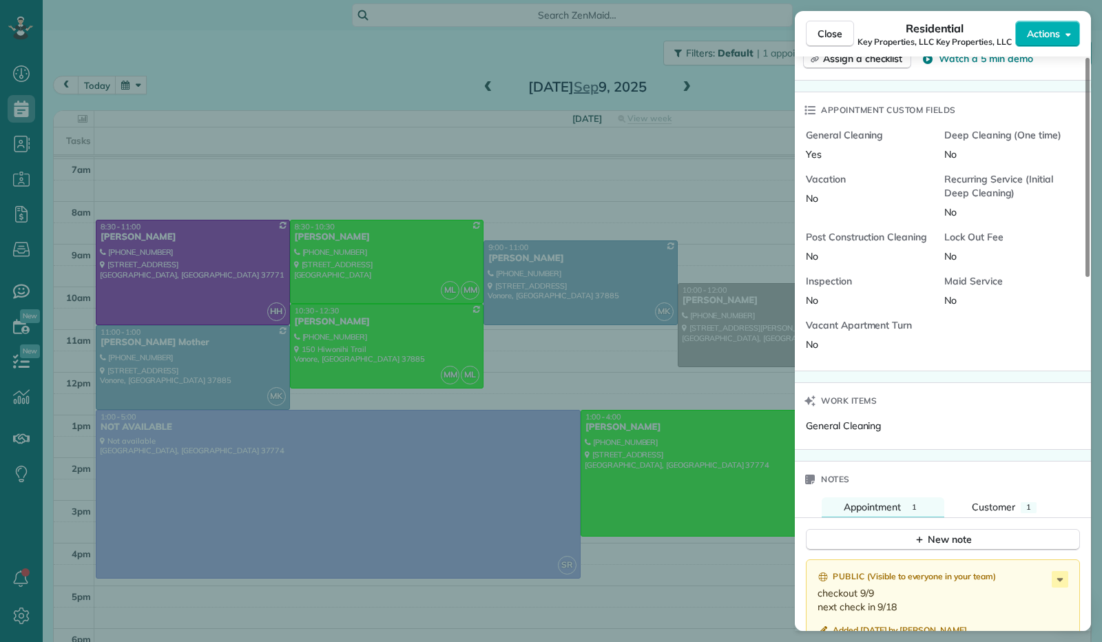
scroll to position [923, 0]
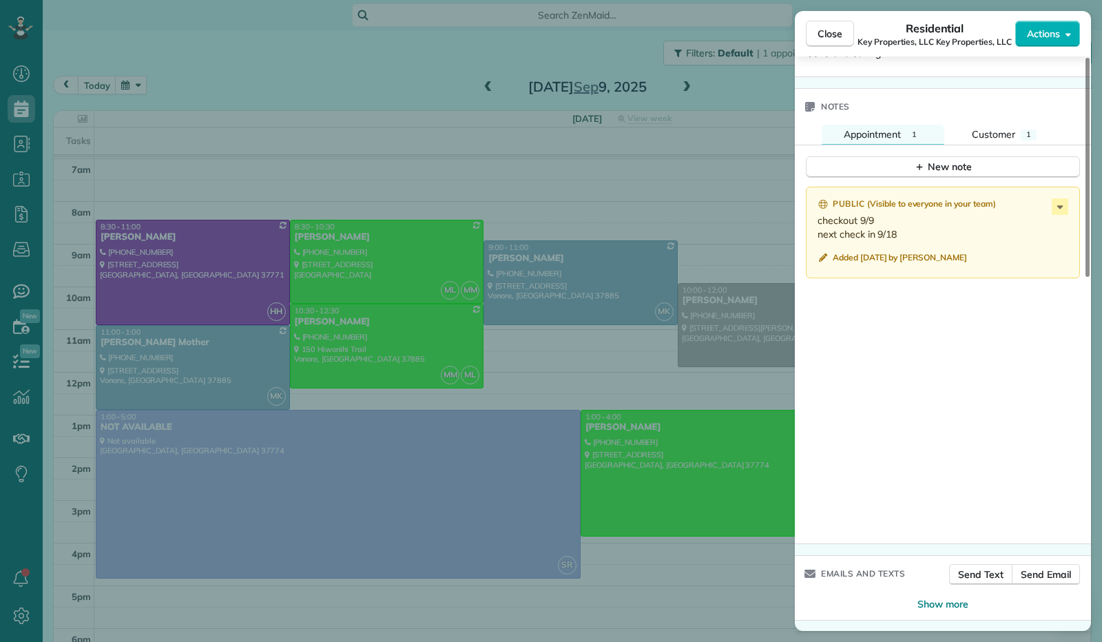
drag, startPoint x: 822, startPoint y: 30, endPoint x: 830, endPoint y: 19, distance: 13.8
click at [823, 30] on span "Close" at bounding box center [829, 34] width 25 height 14
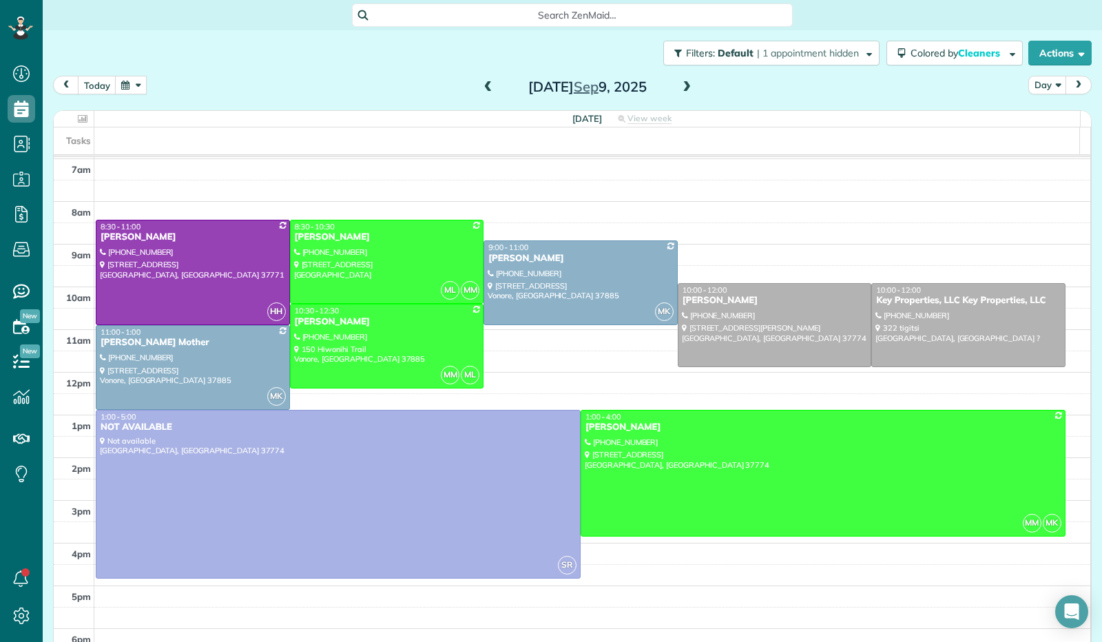
click at [682, 85] on span at bounding box center [686, 87] width 15 height 12
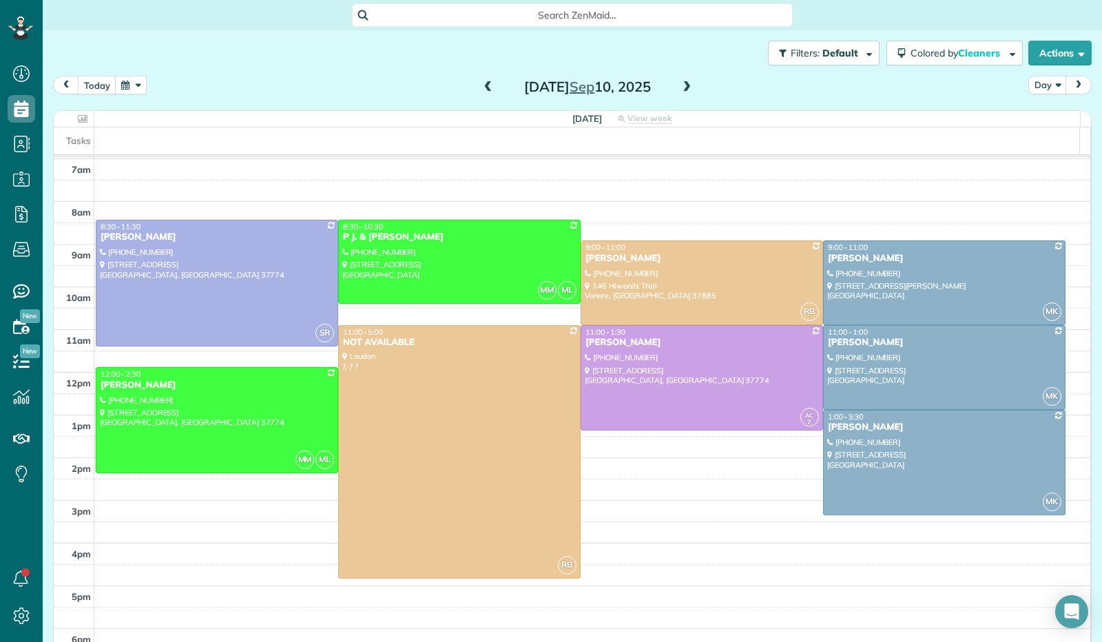
click at [682, 85] on span at bounding box center [686, 87] width 15 height 12
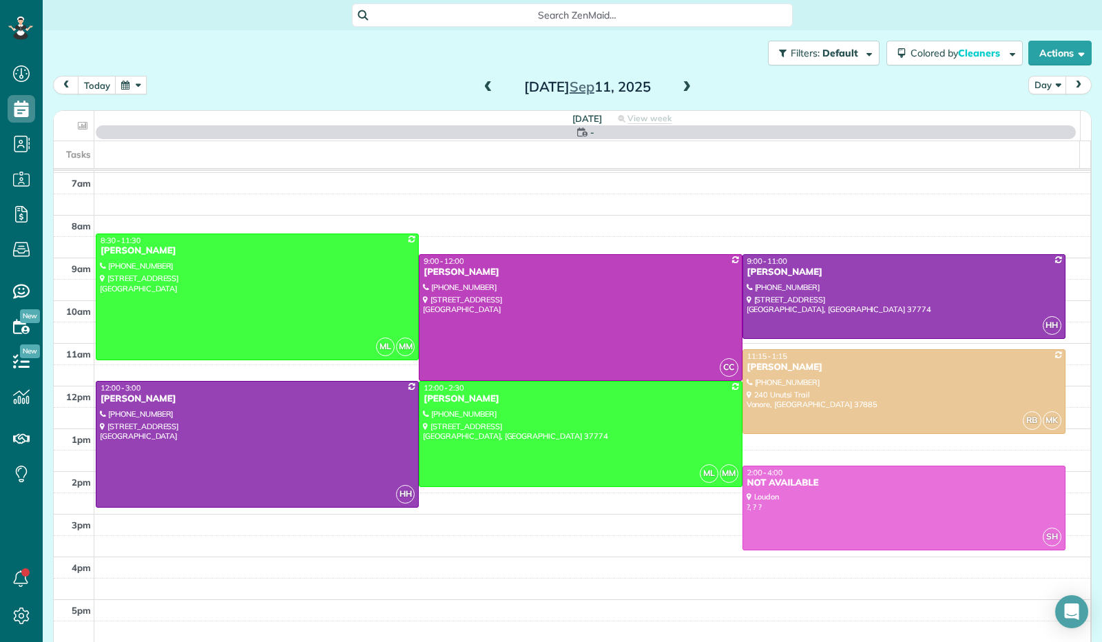
click at [682, 85] on span at bounding box center [686, 87] width 15 height 12
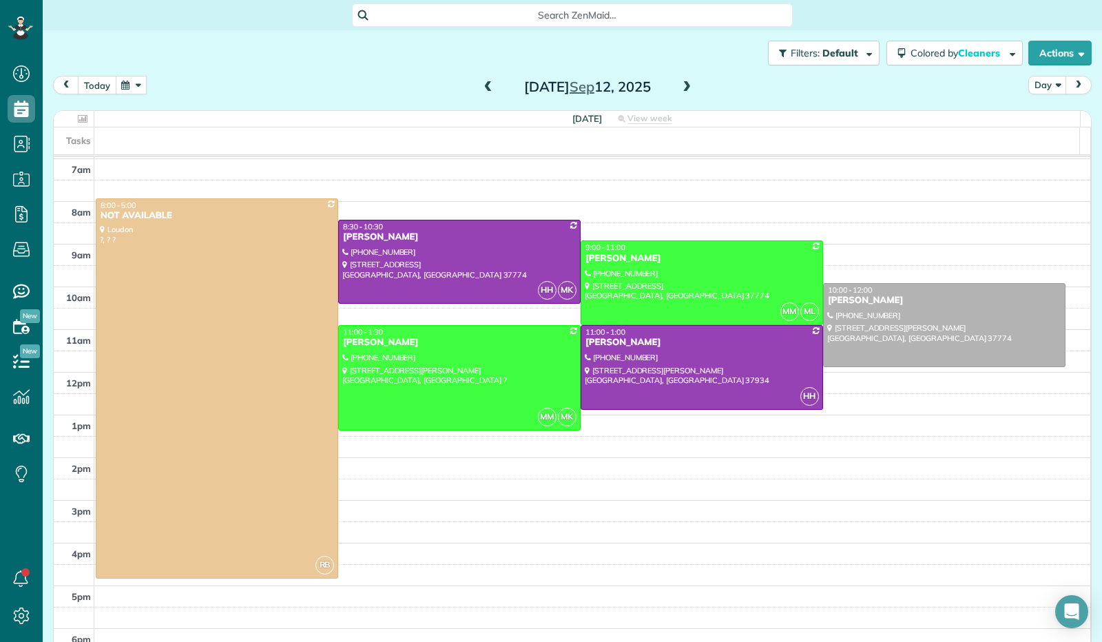
click at [91, 89] on button "today" at bounding box center [97, 85] width 39 height 19
